Goal: Contribute content

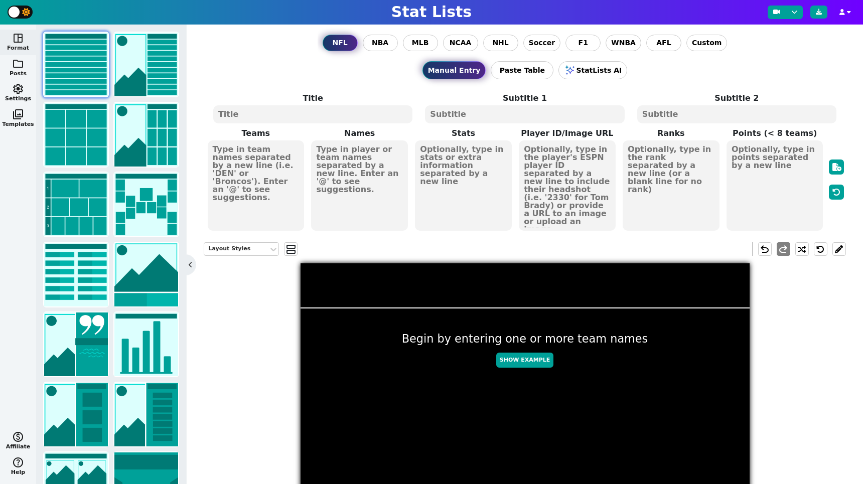
click at [17, 64] on span "folder" at bounding box center [18, 64] width 12 height 12
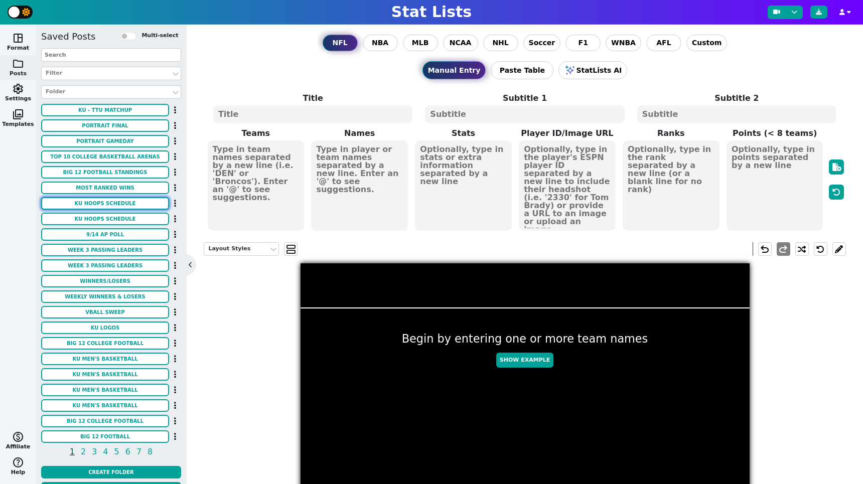
click at [110, 200] on button "KU HOOPS SCHEDULE" at bounding box center [105, 203] width 128 height 13
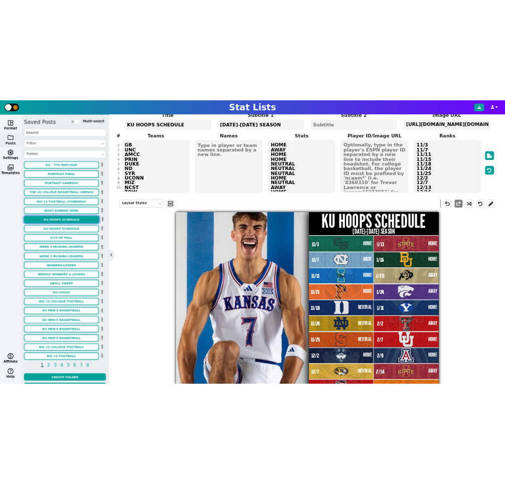
scroll to position [65, 0]
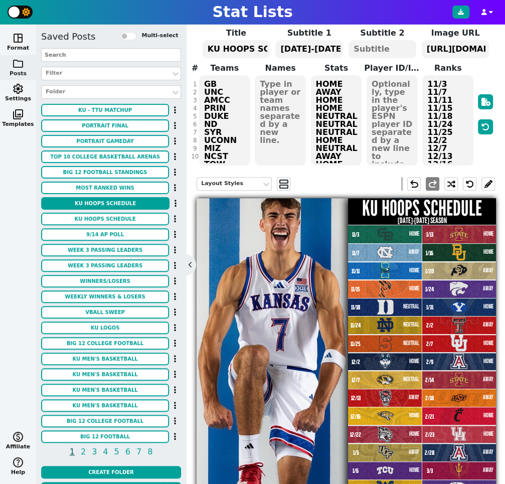
click at [426, 85] on textarea "11/3 11/7 11/11 11/15 11/18 11/24 11/25 12/2 12/7 12/13 12/16 12/22 1/3 1/6 1/1…" at bounding box center [447, 120] width 51 height 90
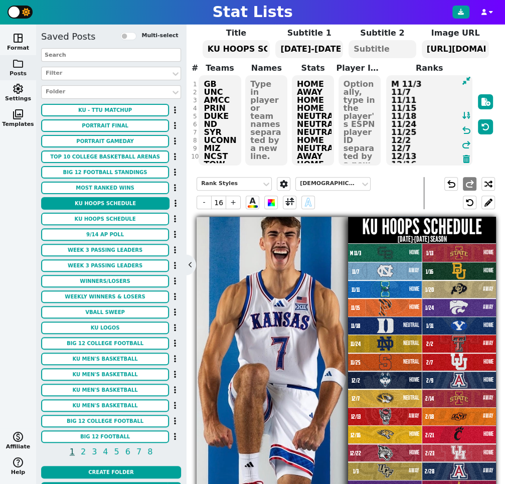
click at [353, 252] on span "M 11/3" at bounding box center [356, 254] width 15 height 10
click at [288, 205] on span at bounding box center [289, 202] width 9 height 13
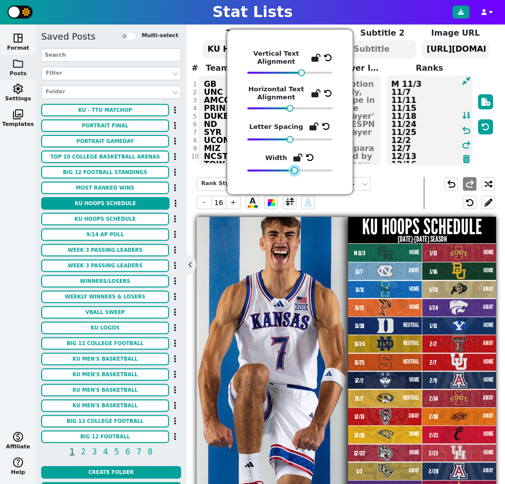
drag, startPoint x: 276, startPoint y: 170, endPoint x: 295, endPoint y: 170, distance: 19.1
click at [295, 170] on div at bounding box center [294, 170] width 7 height 7
click at [399, 84] on textarea "M 11/3 11/7 11/11 11/15 11/18 11/24 11/25 12/2 12/7 12/13 12/16 12/22 1/3 1/6 1…" at bounding box center [429, 120] width 86 height 90
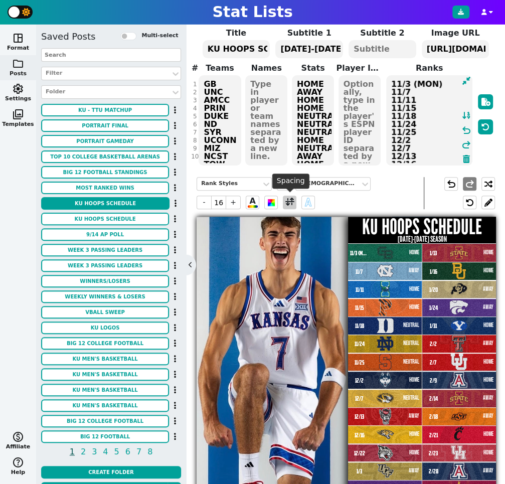
click at [287, 201] on span at bounding box center [289, 202] width 9 height 13
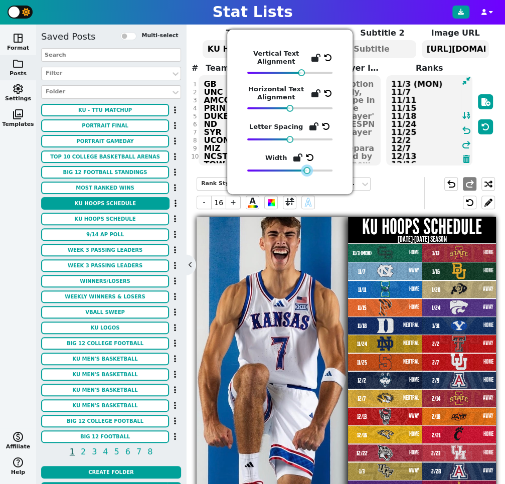
drag, startPoint x: 296, startPoint y: 171, endPoint x: 309, endPoint y: 172, distance: 12.6
click at [309, 172] on div at bounding box center [307, 170] width 7 height 7
click at [430, 88] on textarea "11/3 (MON) 11/7 11/11 11/15 11/18 11/24 11/25 12/2 12/7 12/13 12/16 12/22 1/3 1…" at bounding box center [429, 120] width 86 height 90
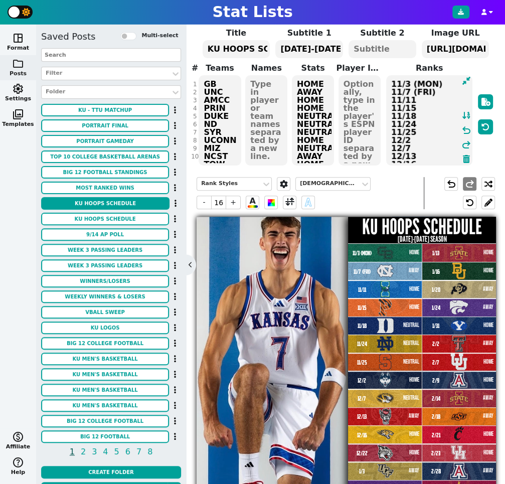
click at [417, 98] on textarea "11/3 (MON) 11/7 (FRI) 11/11 11/15 11/18 11/24 11/25 12/2 12/7 12/13 12/16 12/22…" at bounding box center [429, 120] width 86 height 90
click at [418, 107] on textarea "11/3 (MON) 11/7 (FRI) 11/11 (TUE) 11/15 11/18 11/24 11/25 12/2 12/7 12/13 12/16…" at bounding box center [429, 120] width 86 height 90
click at [417, 116] on textarea "11/3 (MON) 11/7 (FRI) 11/11 (TUE) 11/15 (SAT) 11/18 11/24 11/25 12/2 12/7 12/13…" at bounding box center [429, 120] width 86 height 90
click at [419, 124] on textarea "11/3 (MON) 11/7 (FRI) 11/11 (TUE) 11/15 (SAT) 11/18 (TUE) 11/24 11/25 12/2 12/7…" at bounding box center [429, 120] width 86 height 90
click at [418, 129] on textarea "11/3 (MON) 11/7 (FRI) 11/11 (TUE) 11/15 (SAT) 11/18 (TUE) 11/24 (MON) 11/25 12/…" at bounding box center [429, 120] width 86 height 90
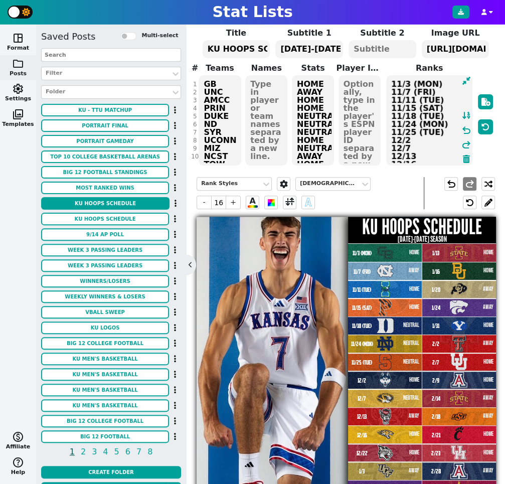
click at [414, 139] on textarea "11/3 (MON) 11/7 (FRI) 11/11 (TUE) 11/15 (SAT) 11/18 (TUE) 11/24 (MON) 11/25 (TU…" at bounding box center [429, 120] width 86 height 90
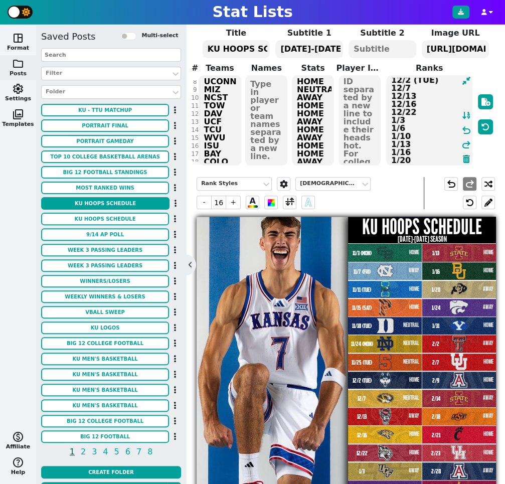
scroll to position [0, 0]
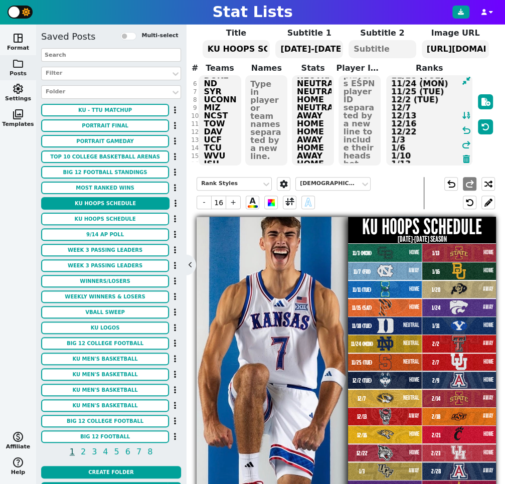
click at [415, 106] on textarea "11/3 (MON) 11/7 (FRI) 11/11 (TUE) 11/15 (SAT) 11/18 (TUE) 11/24 (MON) 11/25 (TU…" at bounding box center [429, 120] width 86 height 90
click at [414, 113] on textarea "11/3 (MON) 11/7 (FRI) 11/11 (TUE) 11/15 (SAT) 11/18 (TUE) 11/24 (MON) 11/25 (TU…" at bounding box center [429, 120] width 86 height 90
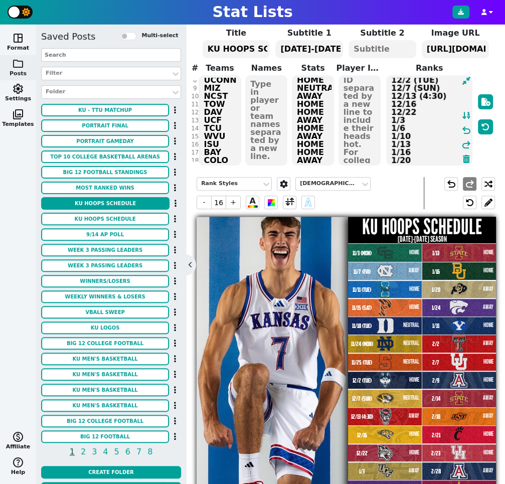
click at [422, 103] on textarea "11/3 (MON) 11/7 (FRI) 11/11 (TUE) 11/15 (SAT) 11/18 (TUE) 11/24 (MON) 11/25 (TU…" at bounding box center [429, 120] width 86 height 90
click at [448, 96] on textarea "11/3 (MON) 11/7 (FRI) 11/11 (TUE) 11/15 (SAT) 11/18 (TUE) 11/24 (MON) 11/25 (TU…" at bounding box center [429, 120] width 86 height 90
click at [451, 101] on textarea "11/3 (MON) 11/7 (FRI) 11/11 (TUE) 11/15 (SAT) 11/18 (TUE) 11/24 (MON) 11/25 (TU…" at bounding box center [429, 120] width 86 height 90
click at [418, 110] on textarea "11/3 (MON) 11/7 (FRI) 11/11 (TUE) 11/15 (SAT) 11/18 (TUE) 11/24 (MON) 11/25 (TU…" at bounding box center [429, 120] width 86 height 90
click at [417, 117] on textarea "11/3 (MON) 11/7 (FRI) 11/11 (TUE) 11/15 (SAT) 11/18 (TUE) 11/24 (MON) 11/25 (TU…" at bounding box center [429, 120] width 86 height 90
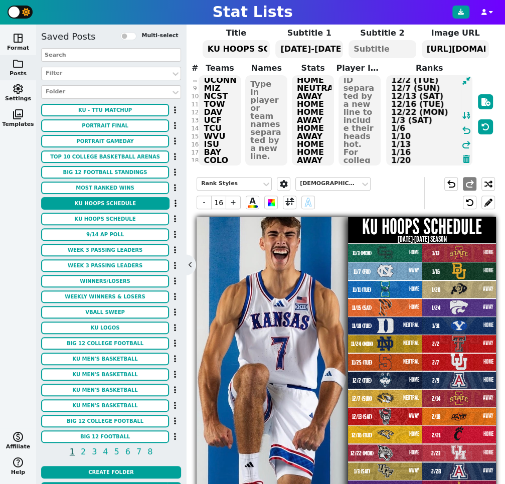
click at [417, 127] on textarea "11/3 (MON) 11/7 (FRI) 11/11 (TUE) 11/15 (SAT) 11/18 (TUE) 11/24 (MON) 11/25 (TU…" at bounding box center [429, 120] width 86 height 90
click at [414, 134] on textarea "11/3 (MON) 11/7 (FRI) 11/11 (TUE) 11/15 (SAT) 11/18 (TUE) 11/24 (MON) 11/25 (TU…" at bounding box center [429, 120] width 86 height 90
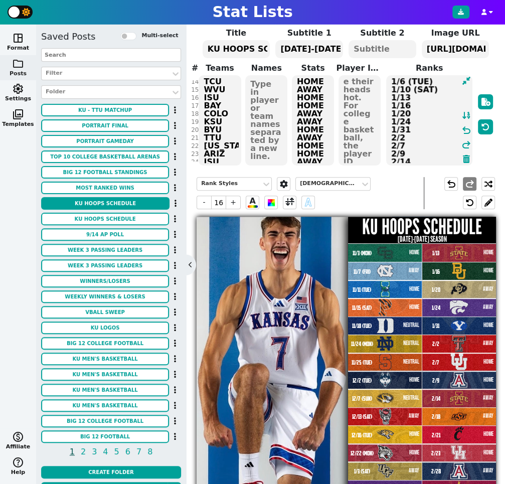
click at [411, 96] on textarea "11/3 (MON) 11/7 (FRI) 11/11 (TUE) 11/15 (SAT) 11/18 (TUE) 11/24 (MON) 11/25 (TU…" at bounding box center [429, 120] width 86 height 90
click at [407, 135] on textarea "11/3 (MON) 11/7 (FRI) 11/11 (TUE) 11/15 (SAT) 11/18 (TUE) 11/24 (MON) 11/25 (TU…" at bounding box center [429, 120] width 86 height 90
click at [412, 151] on textarea "11/3 (MON) 11/7 (FRI) 11/11 (TUE) 11/15 (SAT) 11/18 (TUE) 11/24 (MON) 11/25 (TU…" at bounding box center [429, 120] width 86 height 90
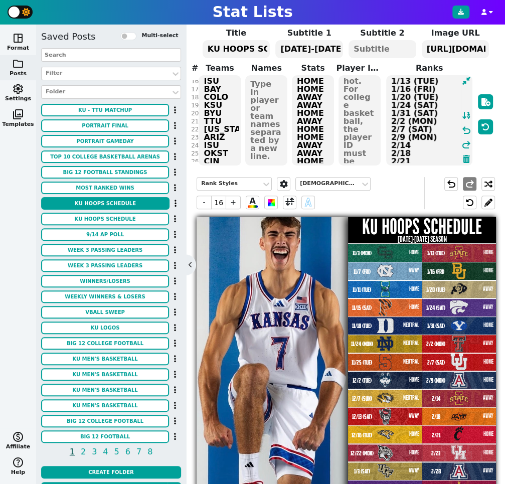
scroll to position [133, 0]
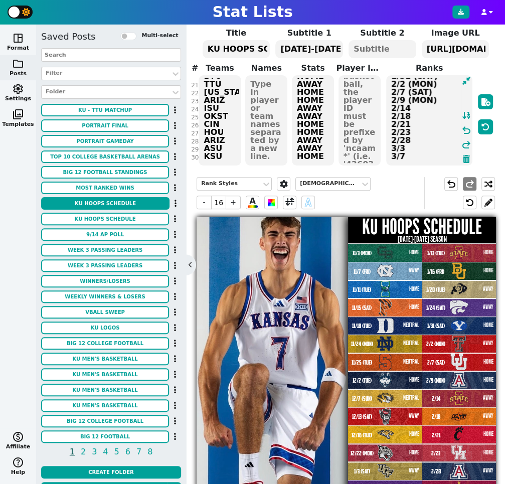
click at [422, 106] on textarea "11/3 (MON) 11/7 (FRI) 11/11 (TUE) 11/15 (SAT) 11/18 (TUE) 11/24 (MON) 11/25 (TU…" at bounding box center [429, 120] width 86 height 90
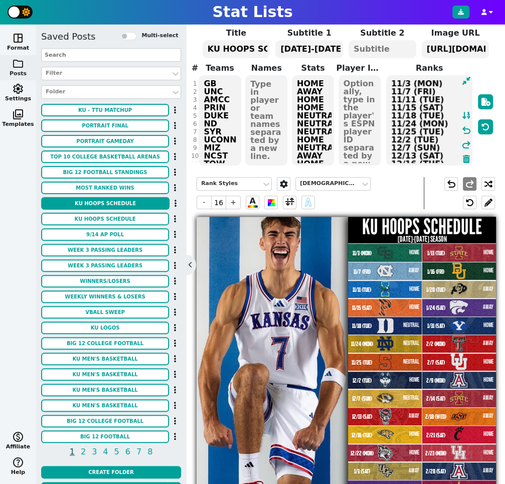
type textarea "11/3 (MON) 11/7 (FRI) 11/11 (TUE) 11/15 (SAT) 11/18 (TUE) 11/24 (MON) 11/25 (TU…"
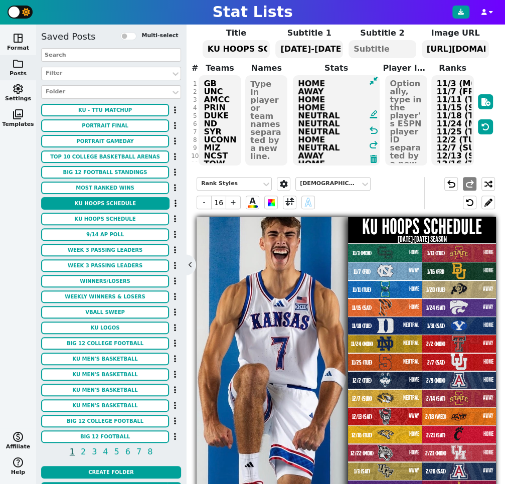
click at [324, 81] on textarea "HOME AWAY HOME HOME NEUTRAL NEUTRAL NEUTRAL HOME NEUTRAL AWAY HOME HOME AWAY HO…" at bounding box center [336, 120] width 86 height 90
type input "23"
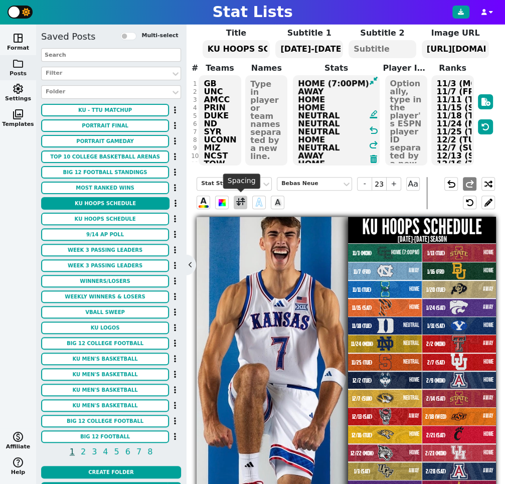
type textarea "HOME (7:00PM) AWAY HOME HOME NEUTRAL NEUTRAL NEUTRAL HOME NEUTRAL AWAY HOME HOM…"
click at [240, 200] on span at bounding box center [240, 202] width 9 height 13
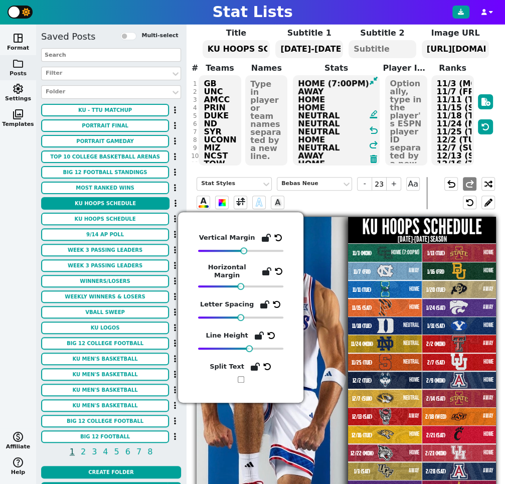
click at [240, 377] on input "checkbox" at bounding box center [241, 379] width 7 height 7
checkbox input "true"
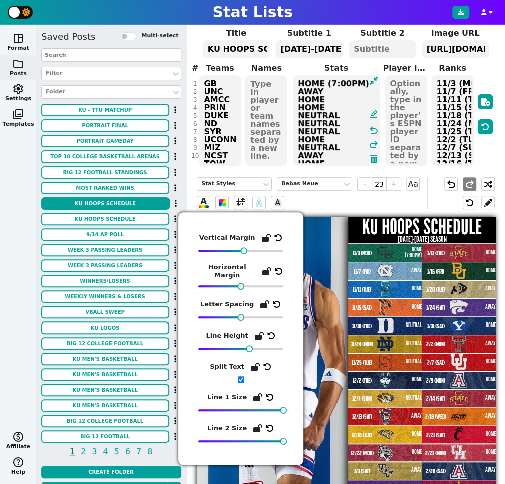
click at [328, 81] on textarea "HOME (7:00PM) AWAY HOME HOME NEUTRAL NEUTRAL NEUTRAL HOME NEUTRAL AWAY HOME HOM…" at bounding box center [336, 120] width 86 height 90
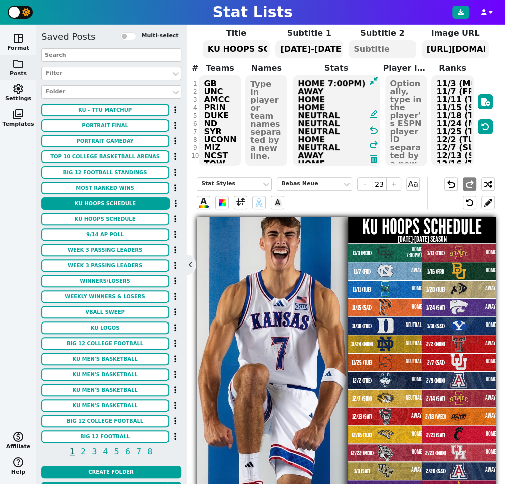
click at [358, 83] on textarea "HOME 7:00PM) AWAY HOME HOME NEUTRAL NEUTRAL NEUTRAL HOME NEUTRAL AWAY HOME HOME…" at bounding box center [336, 120] width 86 height 90
click at [237, 202] on span at bounding box center [240, 202] width 9 height 13
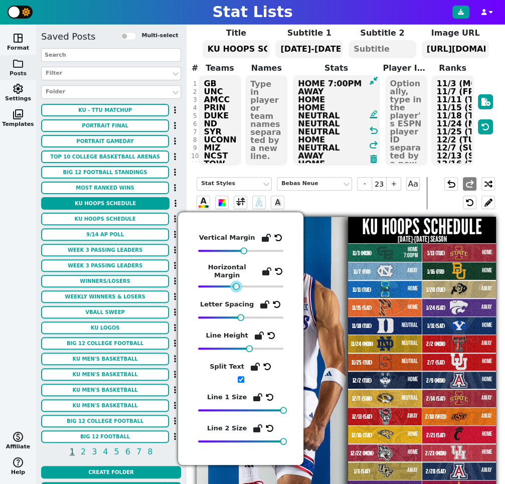
click at [237, 289] on div at bounding box center [236, 286] width 7 height 7
click at [333, 89] on textarea "HOME 7:00PM AWAY HOME HOME NEUTRAL NEUTRAL NEUTRAL HOME NEUTRAL AWAY HOME HOME …" at bounding box center [336, 120] width 86 height 90
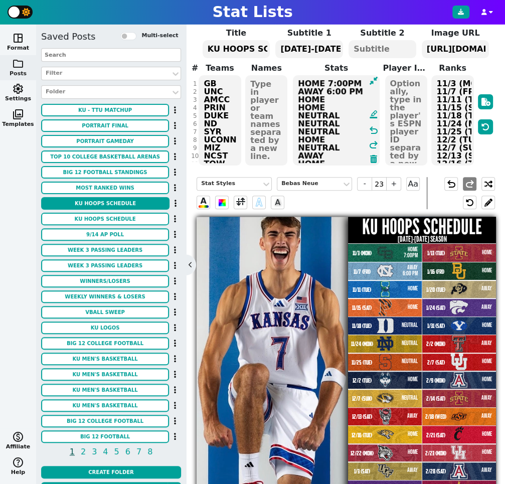
click at [343, 82] on textarea "HOME 7:00PM AWAY 6:00 PM HOME HOME NEUTRAL NEUTRAL NEUTRAL HOME NEUTRAL AWAY HO…" at bounding box center [336, 120] width 86 height 90
click at [346, 97] on textarea "HOME 7:00 PM AWAY 6:00 PM HOME HOME NEUTRAL NEUTRAL NEUTRAL HOME NEUTRAL AWAY H…" at bounding box center [336, 120] width 86 height 90
click at [330, 104] on textarea "HOME 7:00 PM AWAY 6:00 PM HOME 7:00 PM HOME NEUTRAL NEUTRAL NEUTRAL HOME NEUTRA…" at bounding box center [336, 120] width 86 height 90
click at [343, 112] on textarea "HOME 7:00 PM AWAY 6:00 PM HOME 7:00 PM HOME 1:00 PM NEUTRAL NEUTRAL NEUTRAL HOM…" at bounding box center [336, 120] width 86 height 90
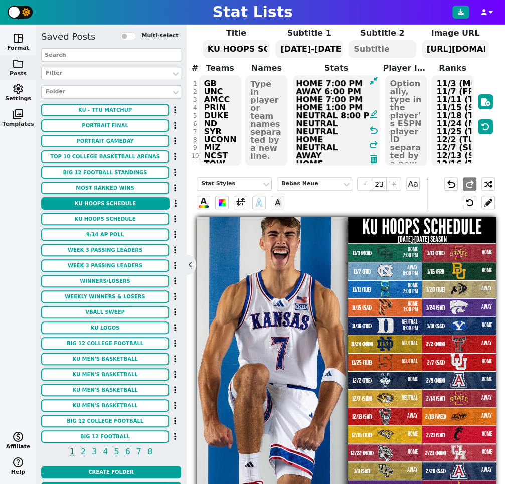
click at [337, 123] on textarea "HOME 7:00 PM AWAY 6:00 PM HOME 7:00 PM HOME 1:00 PM NEUTRAL 8:00 PM NEUTRAL NEU…" at bounding box center [336, 120] width 86 height 90
click at [344, 127] on textarea "HOME 7:00 PM AWAY 6:00 PM HOME 7:00 PM HOME 1:00 PM NEUTRAL 8:00 PM NEUTRAL 2:3…" at bounding box center [336, 120] width 86 height 90
click at [338, 136] on textarea "HOME 7:00 PM AWAY 6:00 PM HOME 7:00 PM HOME 1:00 PM NEUTRAL 8:00 PM NEUTRAL 2:3…" at bounding box center [336, 120] width 86 height 90
click at [337, 144] on textarea "HOME 7:00 PM AWAY 6:00 PM HOME 7:00 PM HOME 1:00 PM NEUTRAL 8:00 PM NEUTRAL 2:3…" at bounding box center [336, 120] width 86 height 90
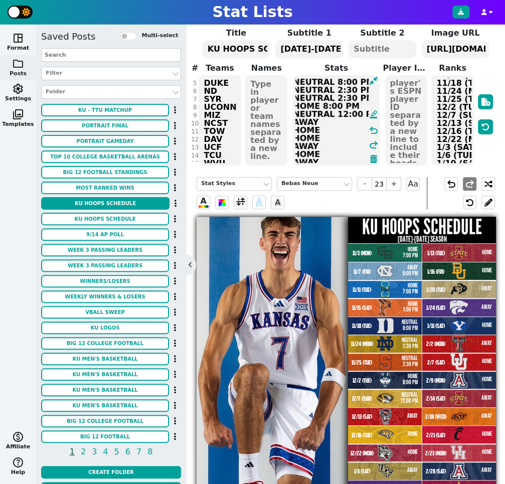
scroll to position [41, 0]
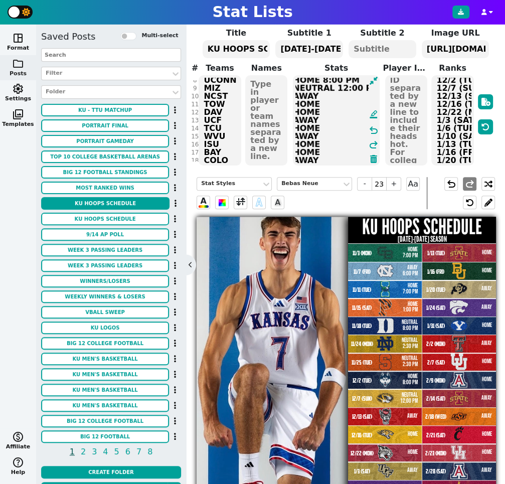
click at [338, 95] on textarea "HOME 7:00 PM AWAY 6:00 PM HOME 7:00 PM HOME 1:00 PM NEUTRAL 8:00 PM NEUTRAL 2:3…" at bounding box center [336, 120] width 86 height 90
click at [326, 100] on textarea "HOME 7:00 PM AWAY 6:00 PM HOME 7:00 PM HOME 1:00 PM NEUTRAL 8:00 PM NEUTRAL 2:3…" at bounding box center [336, 120] width 86 height 90
click at [327, 111] on textarea "HOME 7:00 PM AWAY 6:00 PM HOME 7:00 PM HOME 1:00 PM NEUTRAL 8:00 PM NEUTRAL 2:3…" at bounding box center [336, 120] width 86 height 90
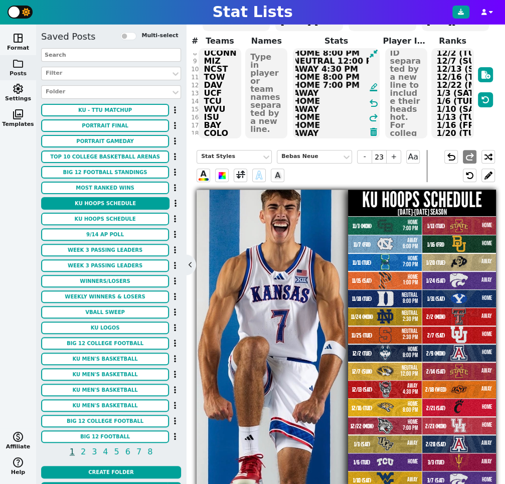
scroll to position [87, 0]
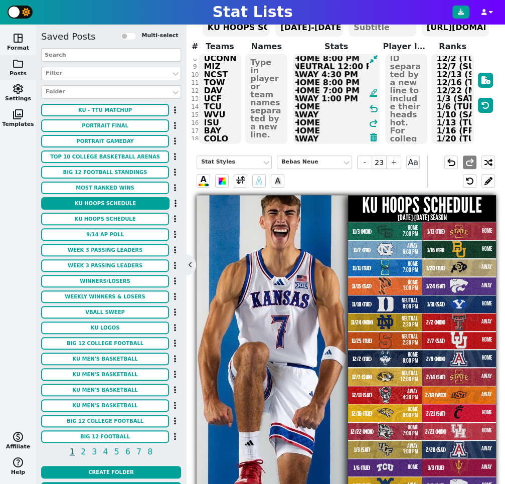
click at [326, 104] on textarea "HOME 7:00 PM AWAY 6:00 PM HOME 7:00 PM HOME 1:00 PM NEUTRAL 8:00 PM NEUTRAL 2:3…" at bounding box center [336, 99] width 86 height 90
click at [329, 113] on textarea "HOME 7:00 PM AWAY 6:00 PM HOME 7:00 PM HOME 1:00 PM NEUTRAL 8:00 PM NEUTRAL 2:3…" at bounding box center [336, 99] width 86 height 90
click at [330, 118] on textarea "HOME 7:00 PM AWAY 6:00 PM HOME 7:00 PM HOME 1:00 PM NEUTRAL 8:00 PM NEUTRAL 2:3…" at bounding box center [336, 99] width 86 height 90
click at [326, 127] on textarea "HOME 7:00 PM AWAY 6:00 PM HOME 7:00 PM HOME 1:00 PM NEUTRAL 8:00 PM NEUTRAL 2:3…" at bounding box center [336, 99] width 86 height 90
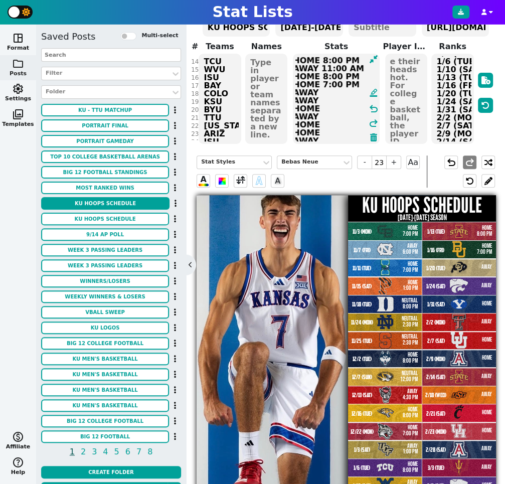
scroll to position [114, 0]
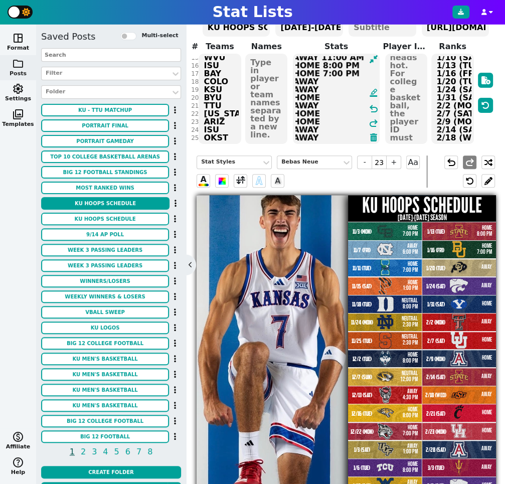
click at [331, 77] on textarea "HOME 7:00 PM AWAY 6:00 PM HOME 7:00 PM HOME 1:00 PM NEUTRAL 8:00 PM NEUTRAL 2:3…" at bounding box center [336, 99] width 86 height 90
click at [334, 89] on textarea "HOME 7:00 PM AWAY 6:00 PM HOME 7:00 PM HOME 1:00 PM NEUTRAL 8:00 PM NEUTRAL 2:3…" at bounding box center [336, 99] width 86 height 90
click at [332, 96] on textarea "HOME 7:00 PM AWAY 6:00 PM HOME 7:00 PM HOME 1:00 PM NEUTRAL 8:00 PM NEUTRAL 2:3…" at bounding box center [336, 99] width 86 height 90
click at [326, 104] on textarea "HOME 7:00 PM AWAY 6:00 PM HOME 7:00 PM HOME 1:00 PM NEUTRAL 8:00 PM NEUTRAL 2:3…" at bounding box center [336, 99] width 86 height 90
click at [328, 111] on textarea "HOME 7:00 PM AWAY 6:00 PM HOME 7:00 PM HOME 1:00 PM NEUTRAL 8:00 PM NEUTRAL 2:3…" at bounding box center [336, 99] width 86 height 90
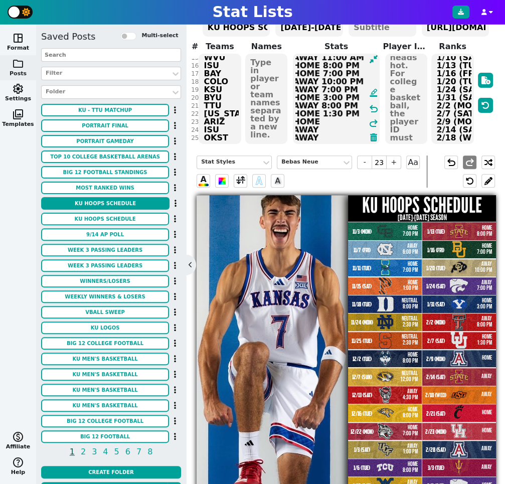
click at [325, 120] on textarea "HOME 7:00 PM AWAY 6:00 PM HOME 7:00 PM HOME 1:00 PM NEUTRAL 8:00 PM NEUTRAL 2:3…" at bounding box center [336, 99] width 86 height 90
click at [329, 128] on textarea "HOME 7:00 PM AWAY 6:00 PM HOME 7:00 PM HOME 1:00 PM NEUTRAL 8:00 PM NEUTRAL 2:3…" at bounding box center [336, 99] width 86 height 90
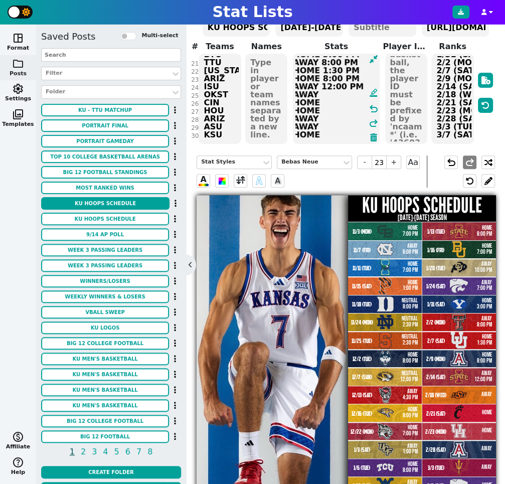
click at [328, 92] on textarea "HOME 7:00 PM AWAY 6:00 PM HOME 7:00 PM HOME 1:00 PM NEUTRAL 8:00 PM NEUTRAL 2:3…" at bounding box center [336, 99] width 86 height 90
click at [332, 101] on textarea "HOME 7:00 PM AWAY 6:00 PM HOME 7:00 PM HOME 1:00 PM NEUTRAL 8:00 PM NEUTRAL 2:3…" at bounding box center [336, 99] width 86 height 90
click at [329, 108] on textarea "HOME 7:00 PM AWAY 6:00 PM HOME 7:00 PM HOME 1:00 PM NEUTRAL 8:00 PM NEUTRAL 2:3…" at bounding box center [336, 99] width 86 height 90
click at [331, 118] on textarea "HOME 7:00 PM AWAY 6:00 PM HOME 7:00 PM HOME 1:00 PM NEUTRAL 8:00 PM NEUTRAL 2:3…" at bounding box center [336, 99] width 86 height 90
click at [332, 124] on textarea "HOME 7:00 PM AWAY 6:00 PM HOME 7:00 PM HOME 1:00 PM NEUTRAL 8:00 PM NEUTRAL 2:3…" at bounding box center [336, 99] width 86 height 90
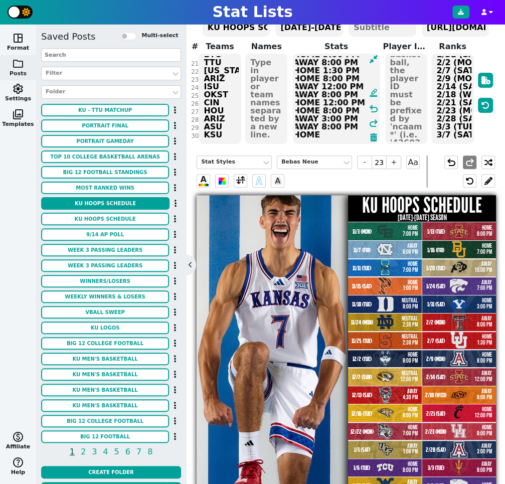
click at [326, 129] on textarea "HOME 7:00 PM AWAY 6:00 PM HOME 7:00 PM HOME 1:00 PM NEUTRAL 8:00 PM NEUTRAL 2:3…" at bounding box center [336, 99] width 86 height 90
click at [343, 135] on textarea "HOME 7:00 PM AWAY 6:00 PM HOME 7:00 PM HOME 1:00 PM NEUTRAL 8:00 PM NEUTRAL 2:3…" at bounding box center [336, 99] width 86 height 90
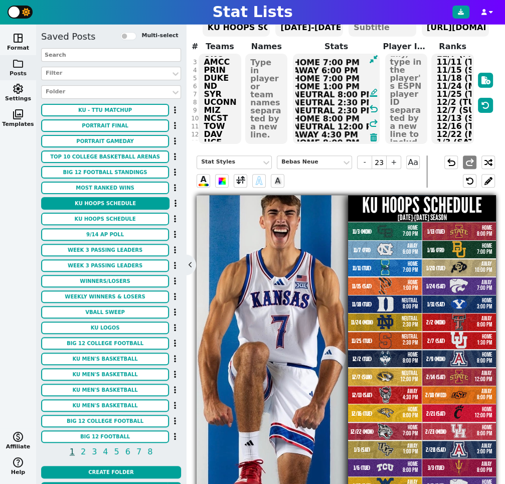
scroll to position [0, 0]
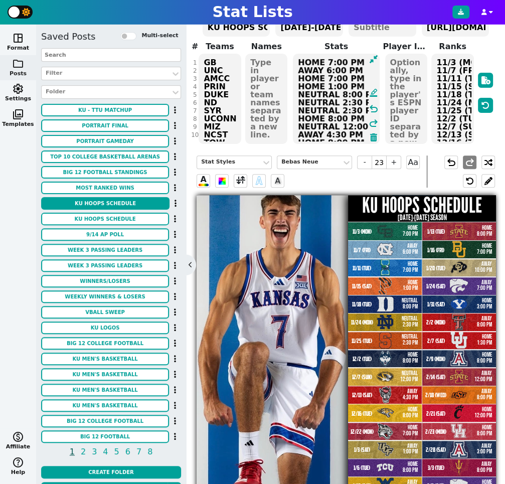
click at [316, 62] on textarea "HOME 7:00 PM AWAY 6:00 PM HOME 7:00 PM HOME 1:00 PM NEUTRAL 8:00 PM NEUTRAL 2:3…" at bounding box center [336, 99] width 86 height 90
click at [305, 70] on textarea "ESPN+ 7:00 PM AWAY 6:00 PM HOME 7:00 PM HOME 1:00 PM NEUTRAL 8:00 PM NEUTRAL 2:…" at bounding box center [336, 99] width 86 height 90
click at [304, 80] on textarea "ESPN+ 7:00 PM ESPN 6:00 PM HOME 7:00 PM HOME 1:00 PM NEUTRAL 8:00 PM NEUTRAL 2:…" at bounding box center [336, 99] width 86 height 90
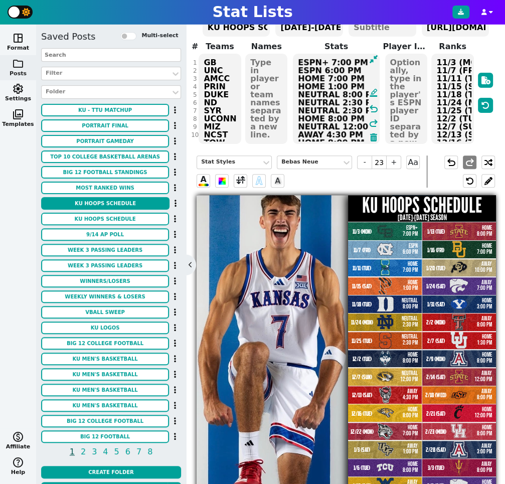
click at [304, 80] on textarea "ESPN+ 7:00 PM ESPN 6:00 PM HOME 7:00 PM HOME 1:00 PM NEUTRAL 8:00 PM NEUTRAL 2:…" at bounding box center [336, 99] width 86 height 90
click at [310, 76] on textarea "ESPN+ 7:00 PM ESPN 6:00 PM HOME 7:00 PM HOME 1:00 PM NEUTRAL 8:00 PM NEUTRAL 2:…" at bounding box center [336, 99] width 86 height 90
click at [308, 85] on textarea "ESPN+ 7:00 PM ESPN 6:00 PM ESPN+ 7:00 PM HOME 1:00 PM NEUTRAL 8:00 PM NEUTRAL 2…" at bounding box center [336, 99] width 86 height 90
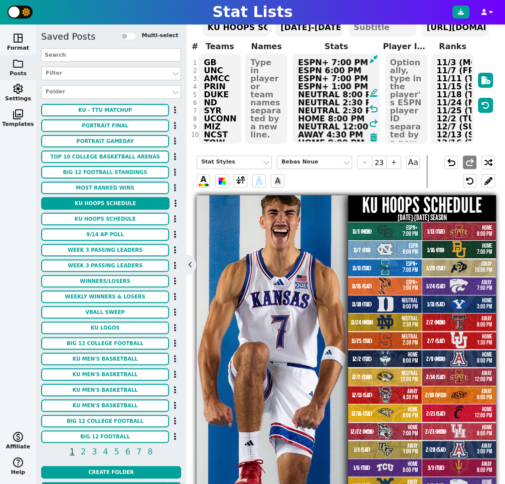
click at [311, 92] on textarea "ESPN+ 7:00 PM ESPN 6:00 PM ESPN+ 7:00 PM ESPN+ 1:00 PM NEUTRAL 8:00 PM NEUTRAL …" at bounding box center [336, 99] width 86 height 90
click at [309, 101] on textarea "ESPN+ 7:00 PM ESPN 6:00 PM ESPN+ 7:00 PM ESPN+ 1:00 PM ESPN 8:00 PM NEUTRAL 2:3…" at bounding box center [336, 99] width 86 height 90
click at [304, 108] on textarea "ESPN+ 7:00 PM ESPN 6:00 PM ESPN+ 7:00 PM ESPN+ 1:00 PM ESPN 8:00 PM TNT 2:30 PM…" at bounding box center [336, 99] width 86 height 90
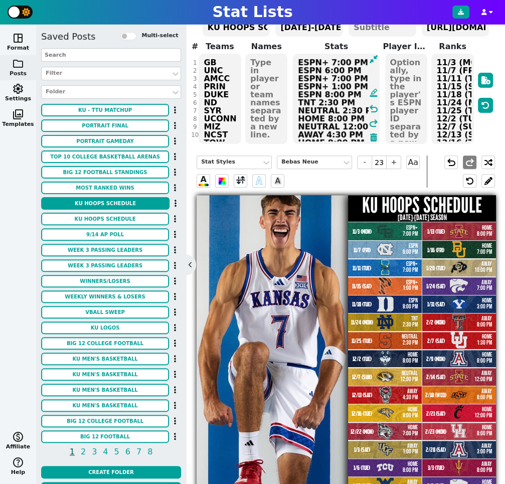
click at [304, 108] on textarea "ESPN+ 7:00 PM ESPN 6:00 PM ESPN+ 7:00 PM ESPN+ 1:00 PM ESPN 8:00 PM TNT 2:30 PM…" at bounding box center [336, 99] width 86 height 90
click at [311, 98] on textarea "ESPN+ 7:00 PM ESPN 6:00 PM ESPN+ 7:00 PM ESPN+ 1:00 PM ESPN 8:00 PM TNT 2:30 PM…" at bounding box center [336, 99] width 86 height 90
click at [330, 119] on textarea "ESPN+ 7:00 PM ESPN 6:00 PM ESPN+ 7:00 PM ESPN+ 1:00 PM ESPN 8:00 PM TNT 2:30 PM…" at bounding box center [336, 99] width 86 height 90
click at [309, 117] on textarea "ESPN+ 7:00 PM ESPN 6:00 PM ESPN+ 7:00 PM ESPN+ 1:00 PM ESPN 8:00 PM TNT 2:30 PM…" at bounding box center [336, 99] width 86 height 90
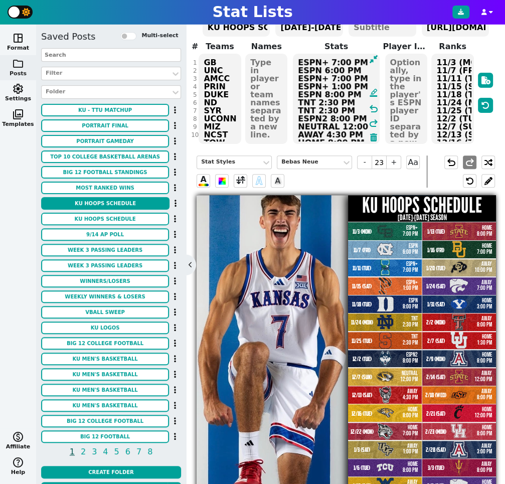
click at [312, 108] on textarea "ESPN+ 7:00 PM ESPN 6:00 PM ESPN+ 7:00 PM ESPN+ 1:00 PM ESPN 8:00 PM TNT 2:30 PM…" at bounding box center [336, 99] width 86 height 90
click at [337, 117] on textarea "ESPN+ 7:00 PM ESPN 6:00 PM ESPN+ 7:00 PM ESPN+ 1:00 PM ESPN 8:00 PM TNT 2:30 PM…" at bounding box center [336, 99] width 86 height 90
click at [314, 127] on textarea "ESPN+ 7:00 PM ESPN 6:00 PM ESPN+ 7:00 PM ESPN+ 1:00 PM ESPN 8:00 PM TNT 2:30 PM…" at bounding box center [336, 99] width 86 height 90
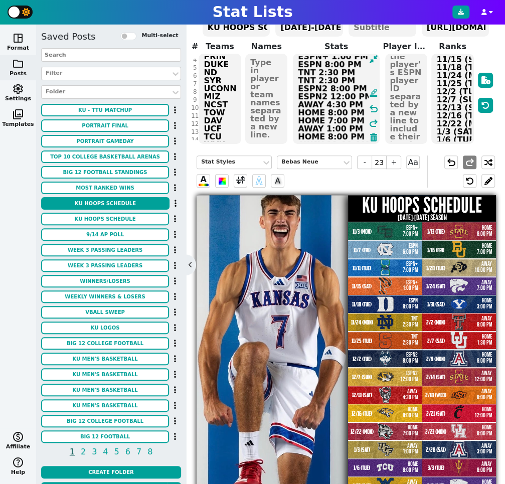
scroll to position [30, 0]
click at [313, 104] on textarea "ESPN+ 7:00 PM ESPN 6:00 PM ESPN+ 7:00 PM ESPN+ 1:00 PM ESPN 8:00 PM TNT 2:30 PM…" at bounding box center [336, 99] width 86 height 90
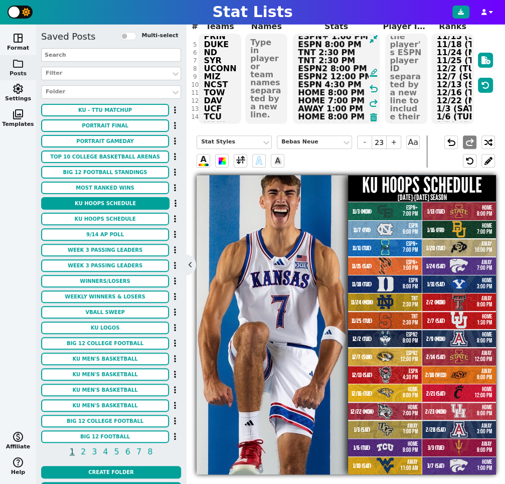
scroll to position [111, 0]
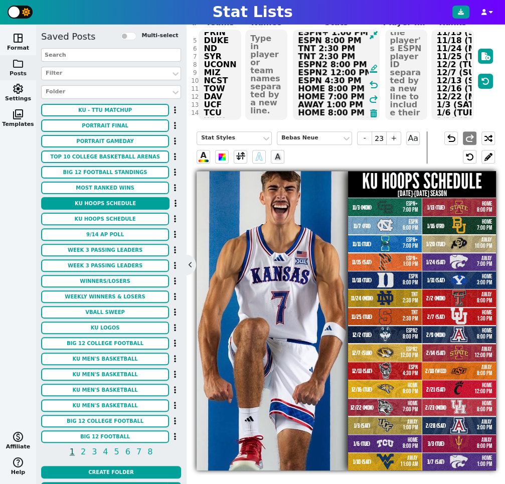
click at [305, 87] on textarea "ESPN+ 7:00 PM ESPN 6:00 PM ESPN+ 7:00 PM ESPN+ 1:00 PM ESPN 8:00 PM TNT 2:30 PM…" at bounding box center [336, 75] width 86 height 90
click at [307, 93] on textarea "ESPN+ 7:00 PM ESPN 6:00 PM ESPN+ 7:00 PM ESPN+ 1:00 PM ESPN 8:00 PM TNT 2:30 PM…" at bounding box center [336, 75] width 86 height 90
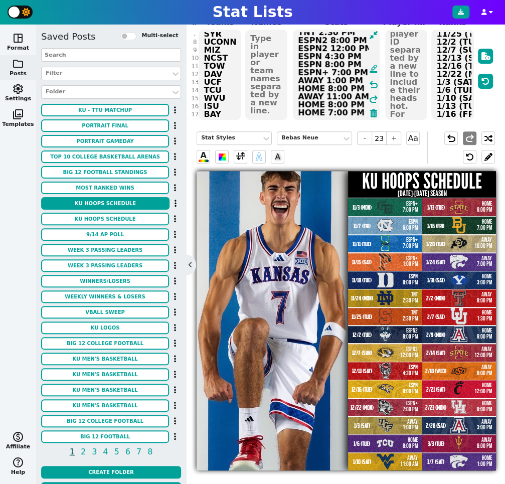
scroll to position [61, 0]
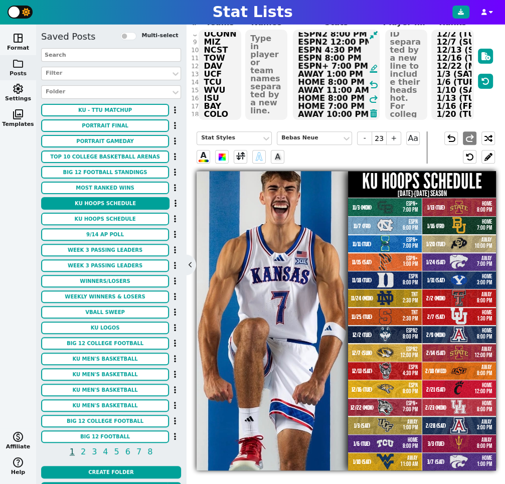
click at [310, 74] on textarea "ESPN+ 7:00 PM ESPN 6:00 PM ESPN+ 7:00 PM ESPN+ 1:00 PM ESPN 8:00 PM TNT 2:30 PM…" at bounding box center [336, 75] width 86 height 90
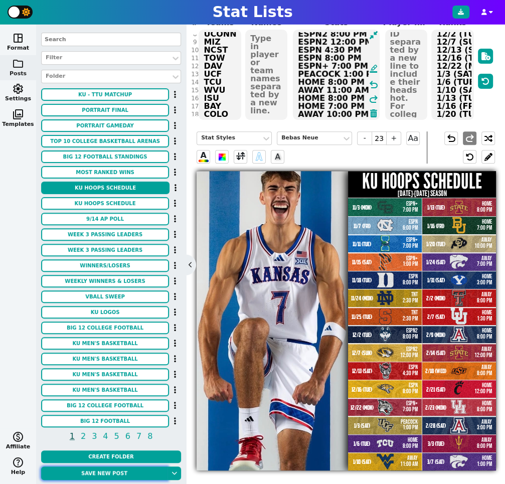
click at [99, 472] on button "Save new post" at bounding box center [104, 474] width 126 height 14
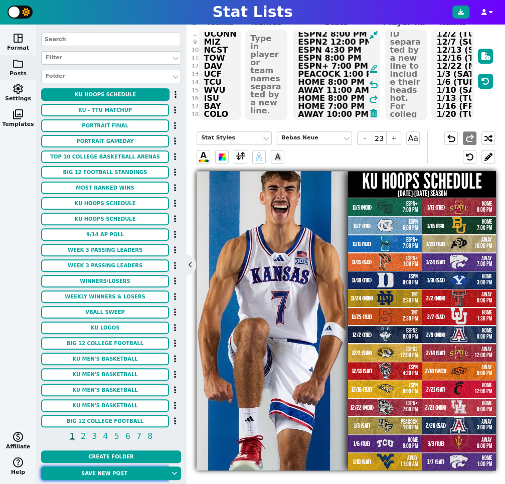
scroll to position [113, 0]
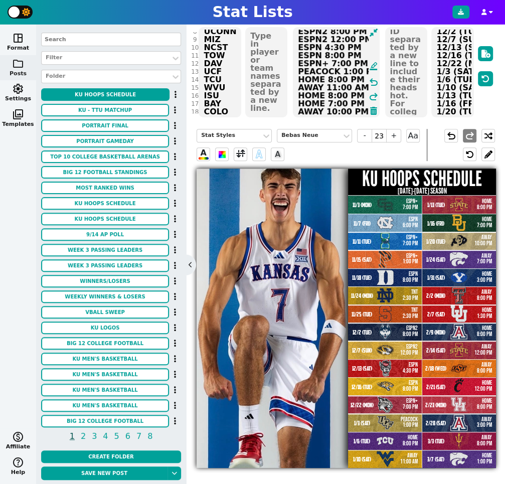
click at [313, 79] on textarea "ESPN+ 7:00 PM ESPN 6:00 PM ESPN+ 7:00 PM ESPN+ 1:00 PM ESPN 8:00 PM TNT 2:30 PM…" at bounding box center [336, 72] width 86 height 90
click at [243, 155] on span at bounding box center [240, 154] width 9 height 13
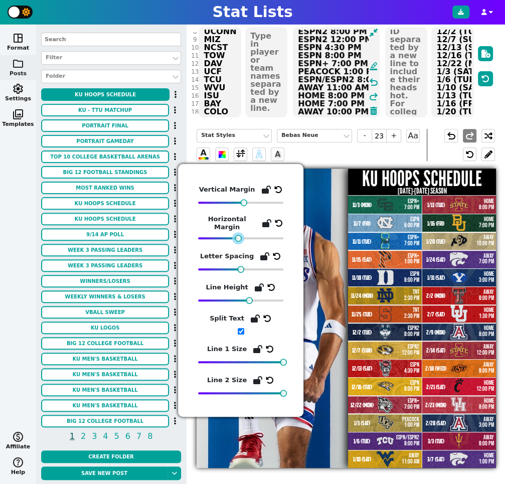
click at [239, 239] on div at bounding box center [238, 238] width 7 height 7
click at [439, 157] on div "undo redo" at bounding box center [461, 145] width 68 height 32
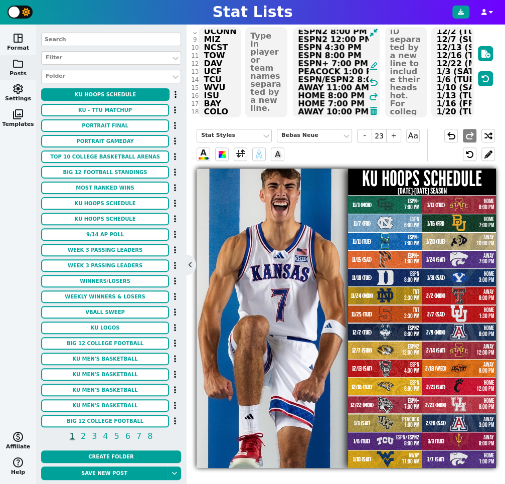
click at [309, 85] on textarea "ESPN+ 7:00 PM ESPN 6:00 PM ESPN+ 7:00 PM ESPN+ 1:00 PM ESPN 8:00 PM TNT 2:30 PM…" at bounding box center [336, 72] width 86 height 90
click at [311, 96] on textarea "ESPN+ 7:00 PM ESPN 6:00 PM ESPN+ 7:00 PM ESPN+ 1:00 PM ESPN 8:00 PM TNT 2:30 PM…" at bounding box center [336, 72] width 86 height 90
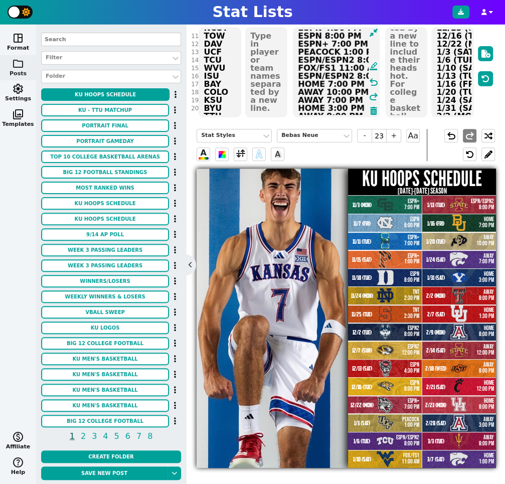
scroll to position [92, 0]
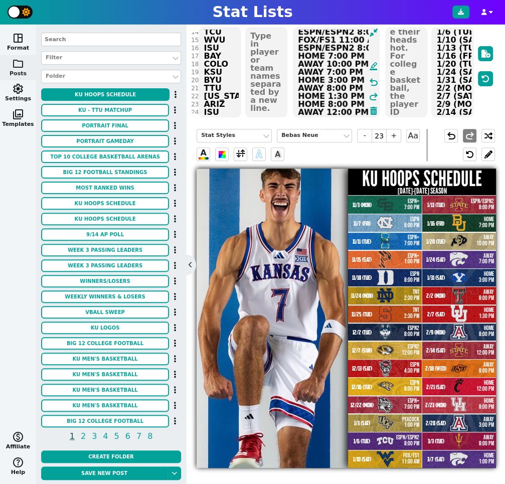
click at [313, 56] on textarea "ESPN+ 7:00 PM ESPN 6:00 PM ESPN+ 7:00 PM ESPN+ 1:00 PM ESPN 8:00 PM TNT 2:30 PM…" at bounding box center [336, 72] width 86 height 90
click at [305, 62] on textarea "ESPN+ 7:00 PM ESPN 6:00 PM ESPN+ 7:00 PM ESPN+ 1:00 PM ESPN 8:00 PM TNT 2:30 PM…" at bounding box center [336, 72] width 86 height 90
click at [304, 73] on textarea "ESPN+ 7:00 PM ESPN 6:00 PM ESPN+ 7:00 PM ESPN+ 1:00 PM ESPN 8:00 PM TNT 2:30 PM…" at bounding box center [336, 72] width 86 height 90
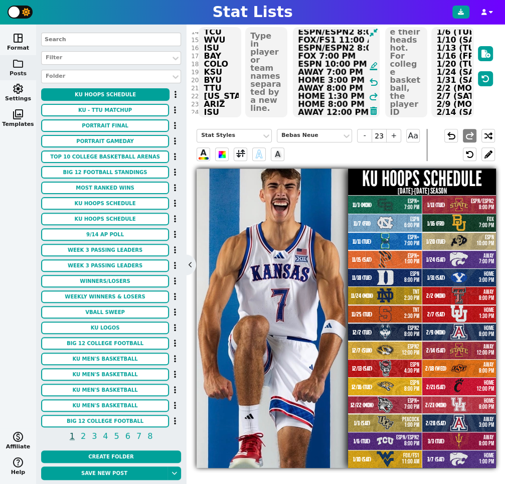
click at [304, 73] on textarea "ESPN+ 7:00 PM ESPN 6:00 PM ESPN+ 7:00 PM ESPN+ 1:00 PM ESPN 8:00 PM TNT 2:30 PM…" at bounding box center [336, 72] width 86 height 90
click at [303, 78] on textarea "ESPN+ 7:00 PM ESPN 6:00 PM ESPN+ 7:00 PM ESPN+ 1:00 PM ESPN 8:00 PM TNT 2:30 PM…" at bounding box center [336, 72] width 86 height 90
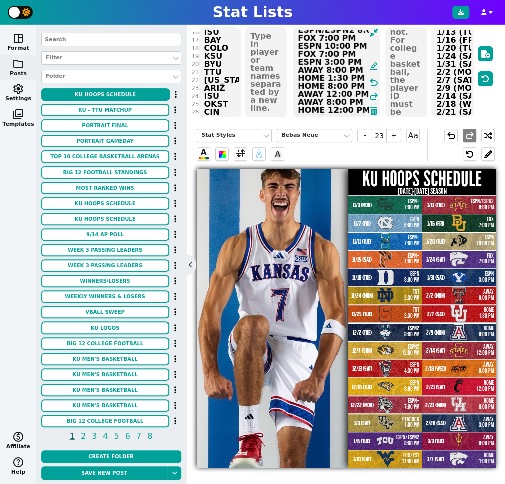
scroll to position [135, 0]
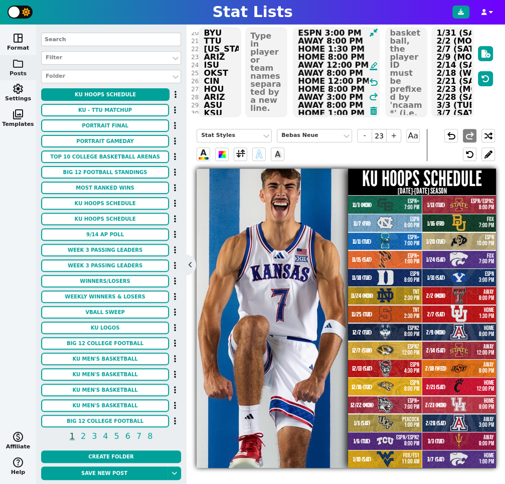
click at [303, 39] on textarea "ESPN+ 7:00 PM ESPN 6:00 PM ESPN+ 7:00 PM ESPN+ 1:00 PM ESPN 8:00 PM TNT 2:30 PM…" at bounding box center [336, 72] width 86 height 90
click at [306, 47] on textarea "ESPN+ 7:00 PM ESPN 6:00 PM ESPN+ 7:00 PM ESPN+ 1:00 PM ESPN 8:00 PM TNT 2:30 PM…" at bounding box center [336, 72] width 86 height 90
click at [301, 55] on textarea "ESPN+ 7:00 PM ESPN 6:00 PM ESPN+ 7:00 PM ESPN+ 1:00 PM ESPN 8:00 PM TNT 2:30 PM…" at bounding box center [336, 72] width 86 height 90
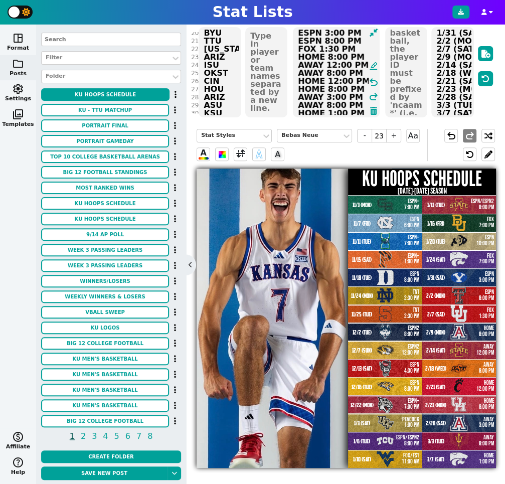
click at [301, 55] on textarea "ESPN+ 7:00 PM ESPN 6:00 PM ESPN+ 7:00 PM ESPN+ 1:00 PM ESPN 8:00 PM TNT 2:30 PM…" at bounding box center [336, 72] width 86 height 90
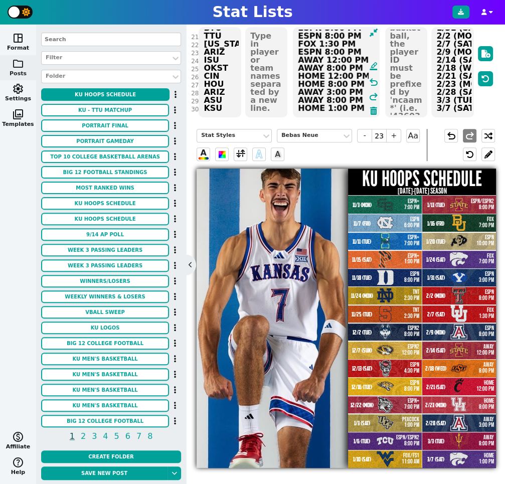
click at [305, 61] on textarea "ESPN+ 7:00 PM ESPN 6:00 PM ESPN+ 7:00 PM ESPN+ 1:00 PM ESPN 8:00 PM TNT 2:30 PM…" at bounding box center [336, 72] width 86 height 90
click at [305, 64] on textarea "ESPN+ 7:00 PM ESPN 6:00 PM ESPN+ 7:00 PM ESPN+ 1:00 PM ESPN 8:00 PM TNT 2:30 PM…" at bounding box center [336, 72] width 86 height 90
click at [309, 75] on textarea "ESPN+ 7:00 PM ESPN 6:00 PM ESPN+ 7:00 PM ESPN+ 1:00 PM ESPN 8:00 PM TNT 2:30 PM…" at bounding box center [336, 72] width 86 height 90
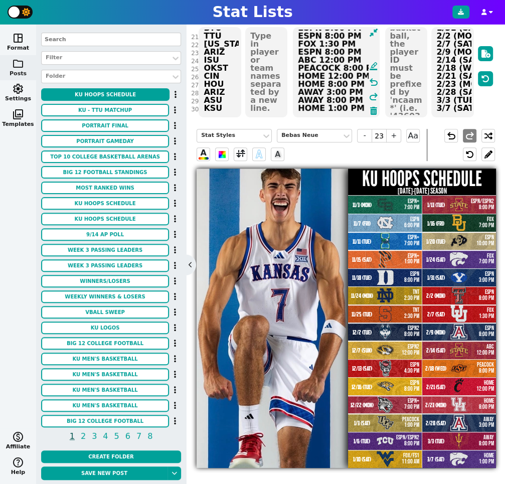
click at [309, 75] on textarea "ESPN+ 7:00 PM ESPN 6:00 PM ESPN+ 7:00 PM ESPN+ 1:00 PM ESPN 8:00 PM TNT 2:30 PM…" at bounding box center [336, 72] width 86 height 90
click at [303, 81] on textarea "ESPN+ 7:00 PM ESPN 6:00 PM ESPN+ 7:00 PM ESPN+ 1:00 PM ESPN 8:00 PM TNT 2:30 PM…" at bounding box center [336, 72] width 86 height 90
click at [301, 90] on textarea "ESPN+ 7:00 PM ESPN 6:00 PM ESPN+ 7:00 PM ESPN+ 1:00 PM ESPN 8:00 PM TNT 2:30 PM…" at bounding box center [336, 72] width 86 height 90
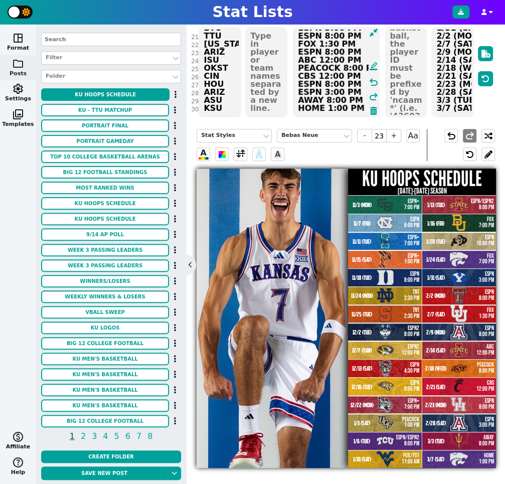
click at [304, 99] on textarea "ESPN+ 7:00 PM ESPN 6:00 PM ESPN+ 7:00 PM ESPN+ 1:00 PM ESPN 8:00 PM TNT 2:30 PM…" at bounding box center [336, 72] width 86 height 90
click at [303, 107] on textarea "ESPN+ 7:00 PM ESPN 6:00 PM ESPN+ 7:00 PM ESPN+ 1:00 PM ESPN 8:00 PM TNT 2:30 PM…" at bounding box center [336, 72] width 86 height 90
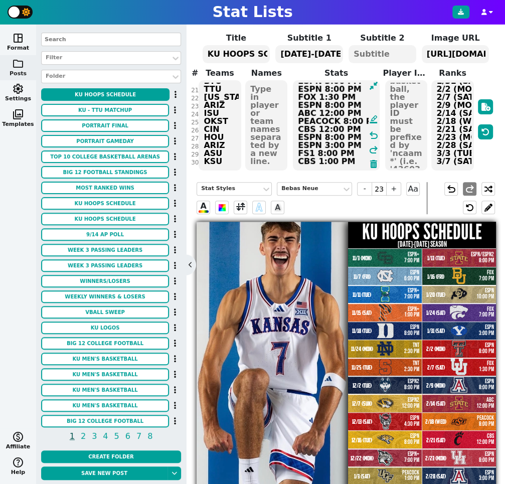
scroll to position [0, 0]
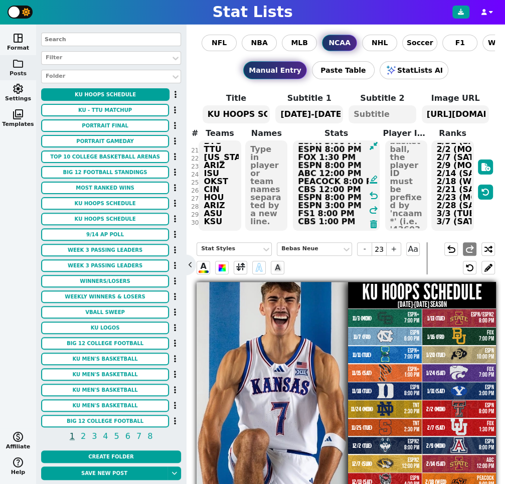
type textarea "ESPN+ 7:00 PM ESPN 6:00 PM ESPN+ 7:00 PM ESPN+ 1:00 PM ESPN 8:00 PM TNT 2:30 PM…"
click at [450, 114] on textarea "[URL][DOMAIN_NAME][DOMAIN_NAME]" at bounding box center [455, 114] width 67 height 18
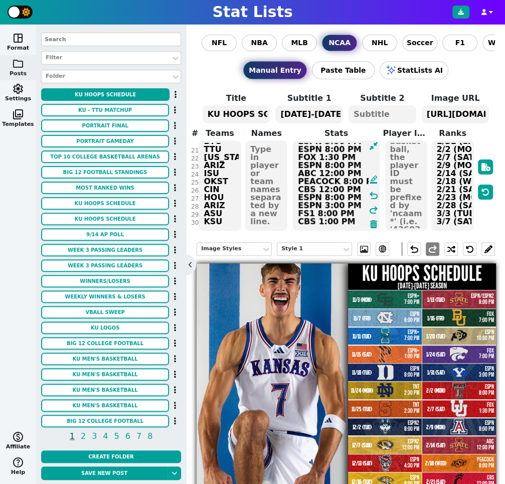
click at [450, 114] on textarea "[URL][DOMAIN_NAME][DOMAIN_NAME]" at bounding box center [455, 114] width 67 height 18
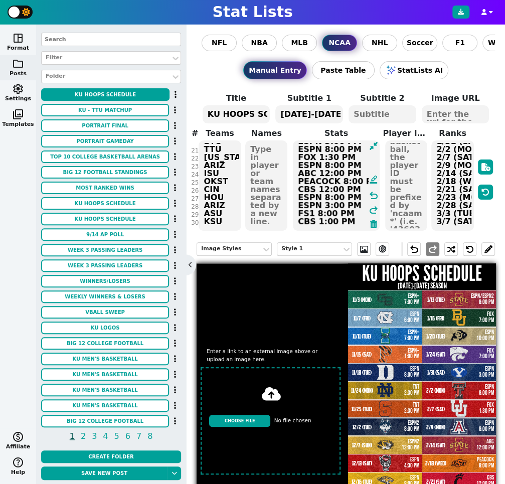
scroll to position [94, 0]
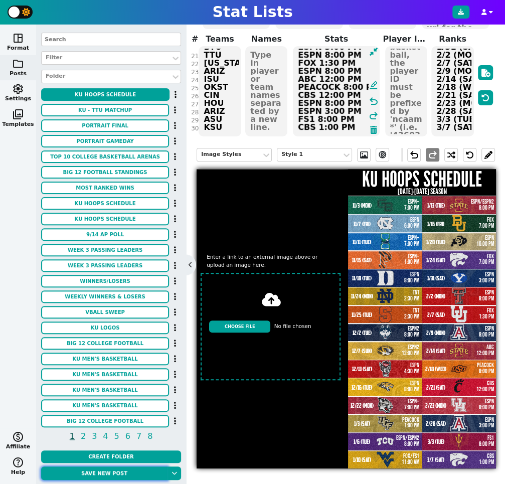
click at [114, 473] on button "Save new post" at bounding box center [104, 474] width 126 height 14
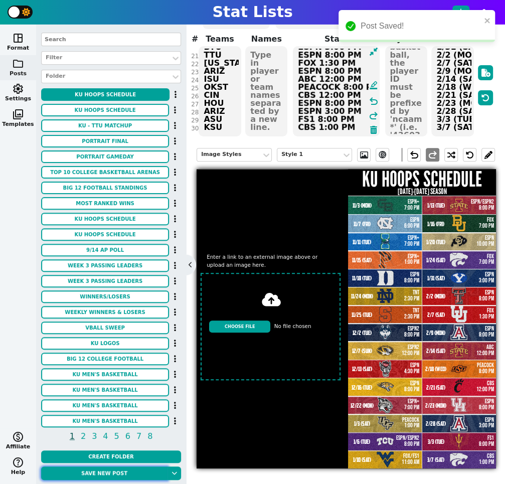
scroll to position [0, 0]
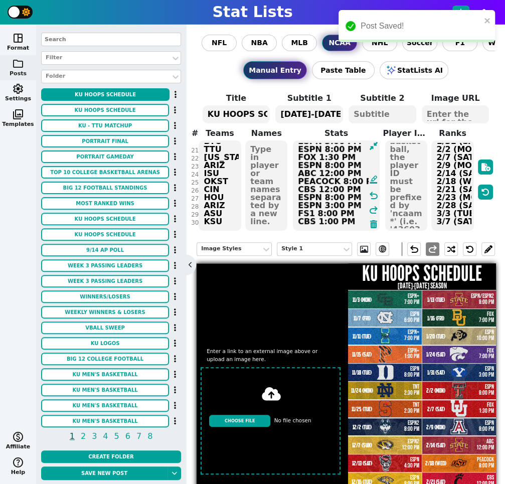
click at [449, 109] on textarea at bounding box center [455, 114] width 67 height 18
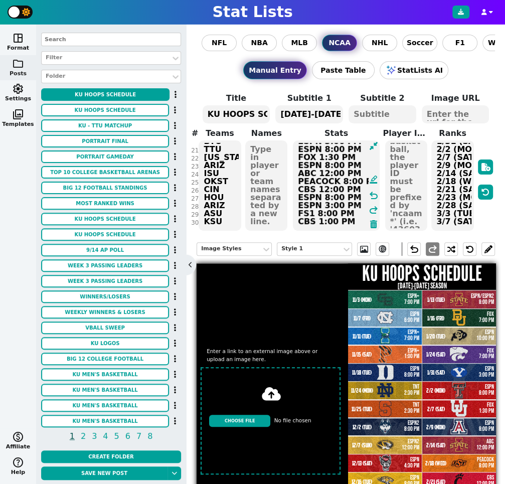
click at [256, 414] on input "file" at bounding box center [271, 420] width 148 height 115
type input "C:\fakepath\IMG_3362.jpeg"
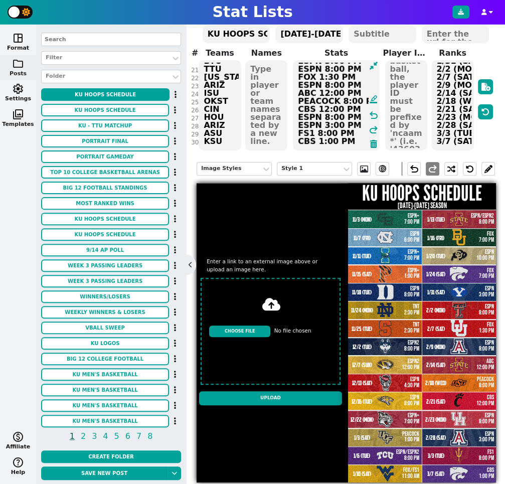
scroll to position [94, 0]
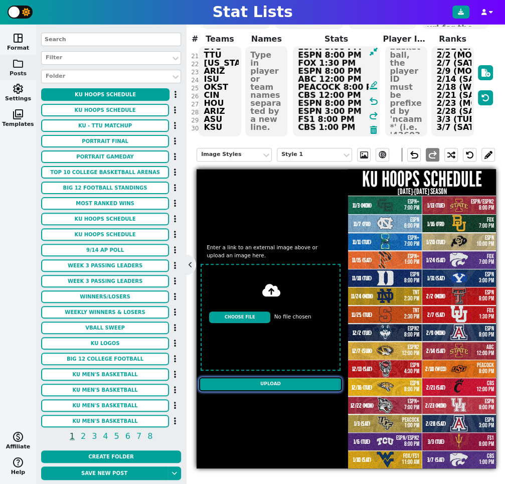
click at [290, 380] on input "Upload" at bounding box center [270, 384] width 143 height 14
type textarea "[URL][DOMAIN_NAME][DOMAIN_NAME]"
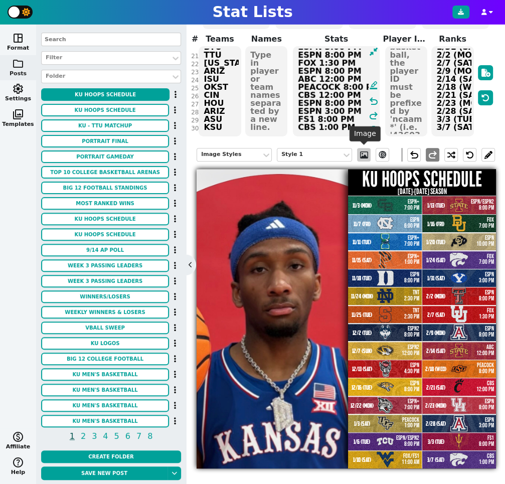
click at [363, 153] on span at bounding box center [364, 155] width 10 height 8
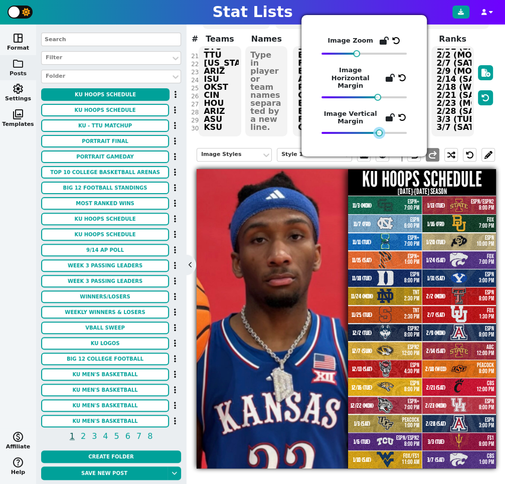
drag, startPoint x: 407, startPoint y: 125, endPoint x: 379, endPoint y: 127, distance: 27.7
click at [379, 129] on div at bounding box center [379, 132] width 7 height 7
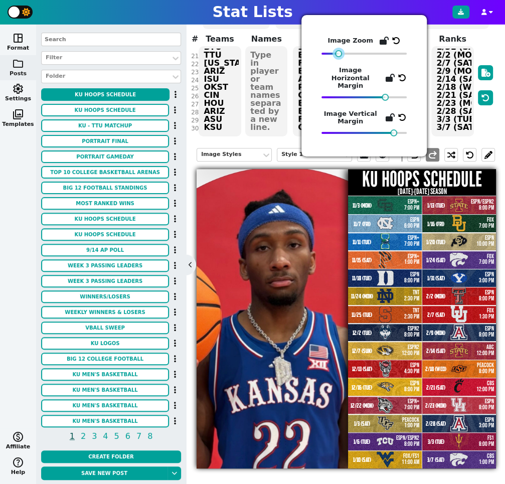
drag, startPoint x: 356, startPoint y: 54, endPoint x: 339, endPoint y: 55, distance: 17.6
click at [338, 55] on div at bounding box center [338, 53] width 7 height 7
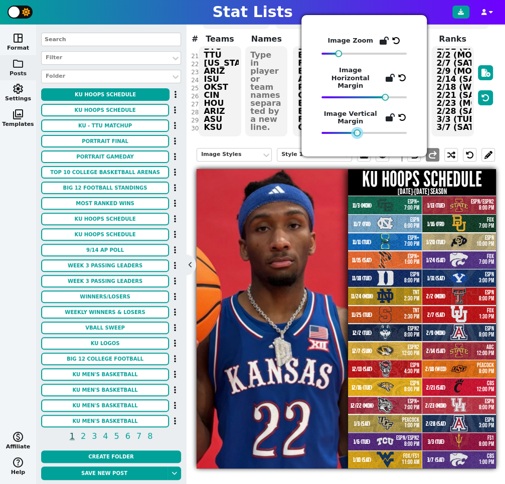
drag, startPoint x: 394, startPoint y: 125, endPoint x: 358, endPoint y: 127, distance: 36.2
click at [358, 129] on div at bounding box center [357, 132] width 7 height 7
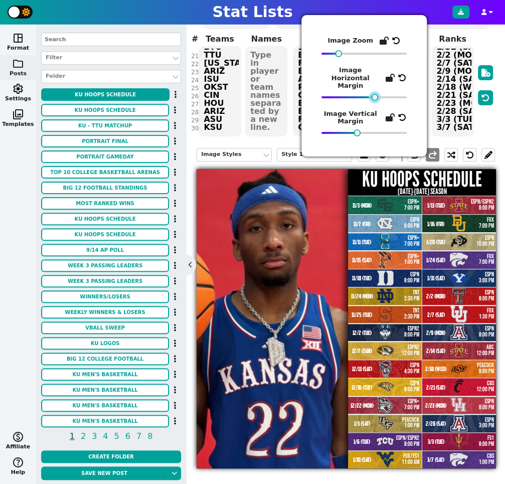
drag, startPoint x: 383, startPoint y: 91, endPoint x: 372, endPoint y: 91, distance: 10.5
click at [372, 94] on div at bounding box center [374, 97] width 7 height 7
click at [495, 130] on div at bounding box center [485, 85] width 19 height 104
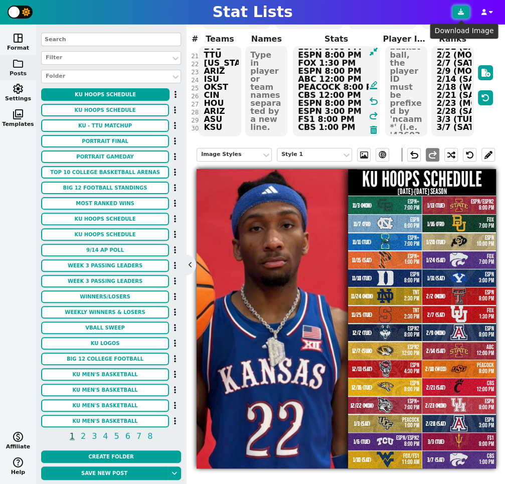
click at [464, 15] on button at bounding box center [460, 12] width 17 height 13
